Goal: Navigation & Orientation: Find specific page/section

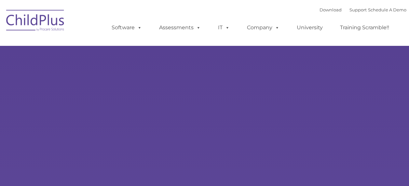
type input ""
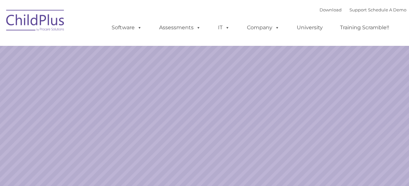
select select "MEDIUM"
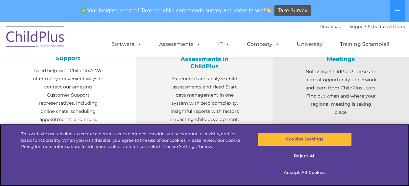
scroll to position [286, 0]
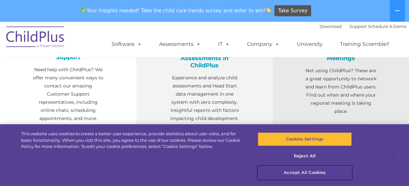
click at [301, 172] on button "Accept All Cookies" at bounding box center [305, 173] width 94 height 14
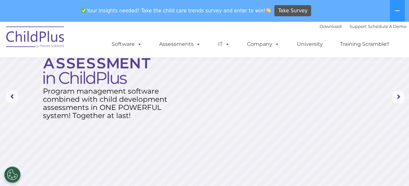
scroll to position [0, 0]
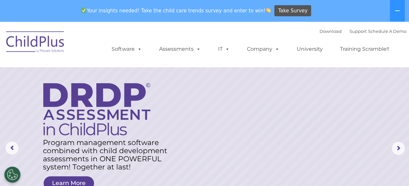
click at [33, 42] on img at bounding box center [35, 43] width 65 height 33
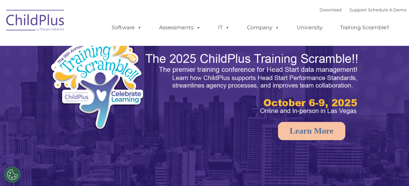
select select "MEDIUM"
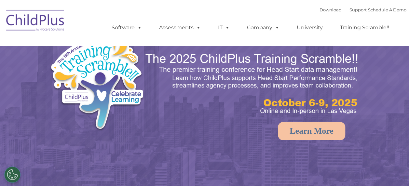
select select "MEDIUM"
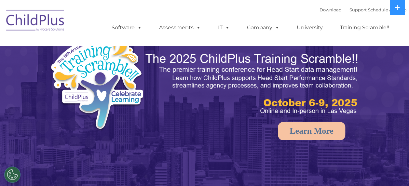
select select "MEDIUM"
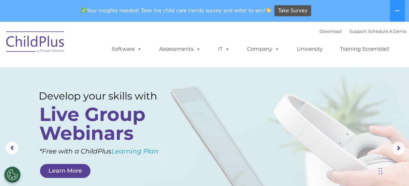
click at [28, 42] on img at bounding box center [35, 43] width 65 height 33
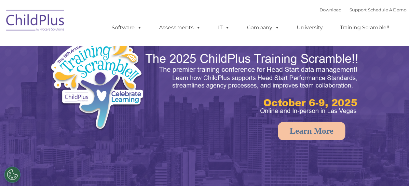
select select "MEDIUM"
